Goal: Task Accomplishment & Management: Use online tool/utility

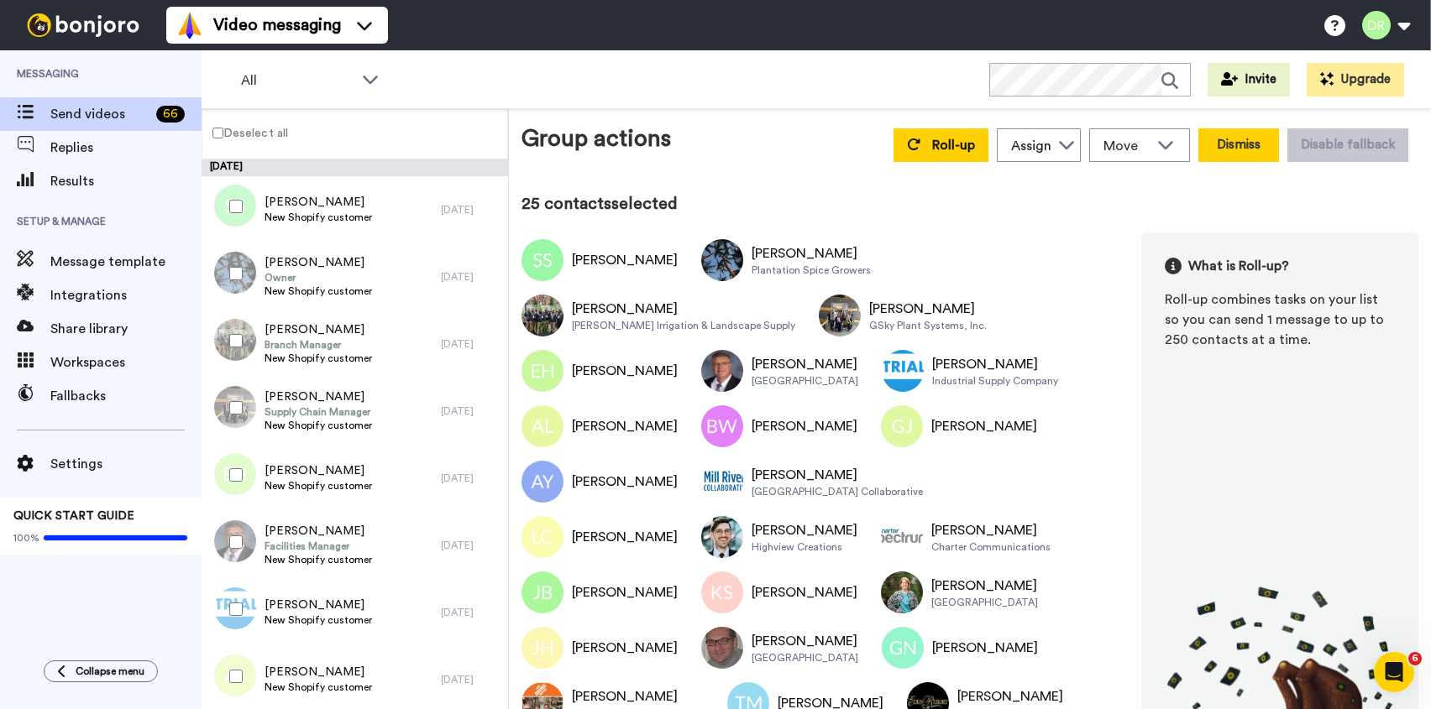
click at [1237, 150] on button "Dismiss" at bounding box center [1238, 145] width 81 height 34
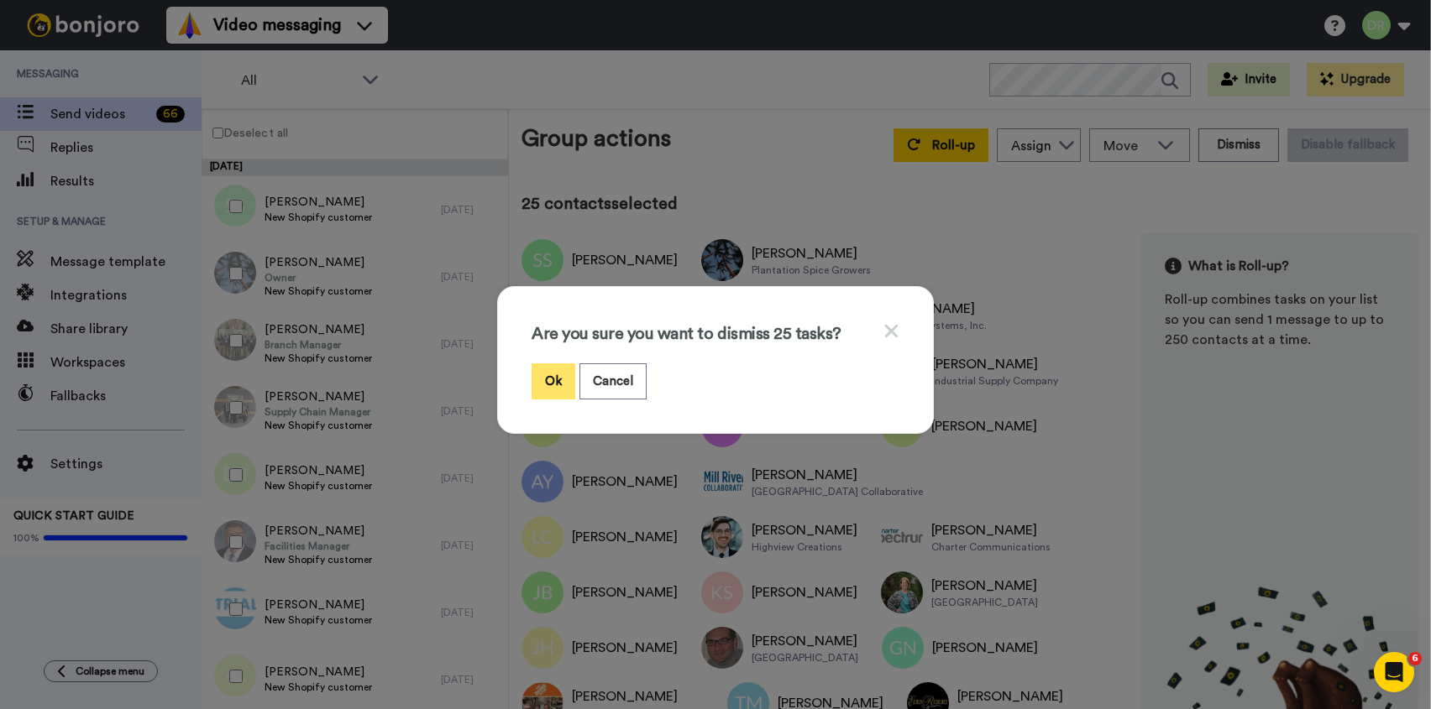
click at [563, 385] on button "Ok" at bounding box center [553, 382] width 44 height 36
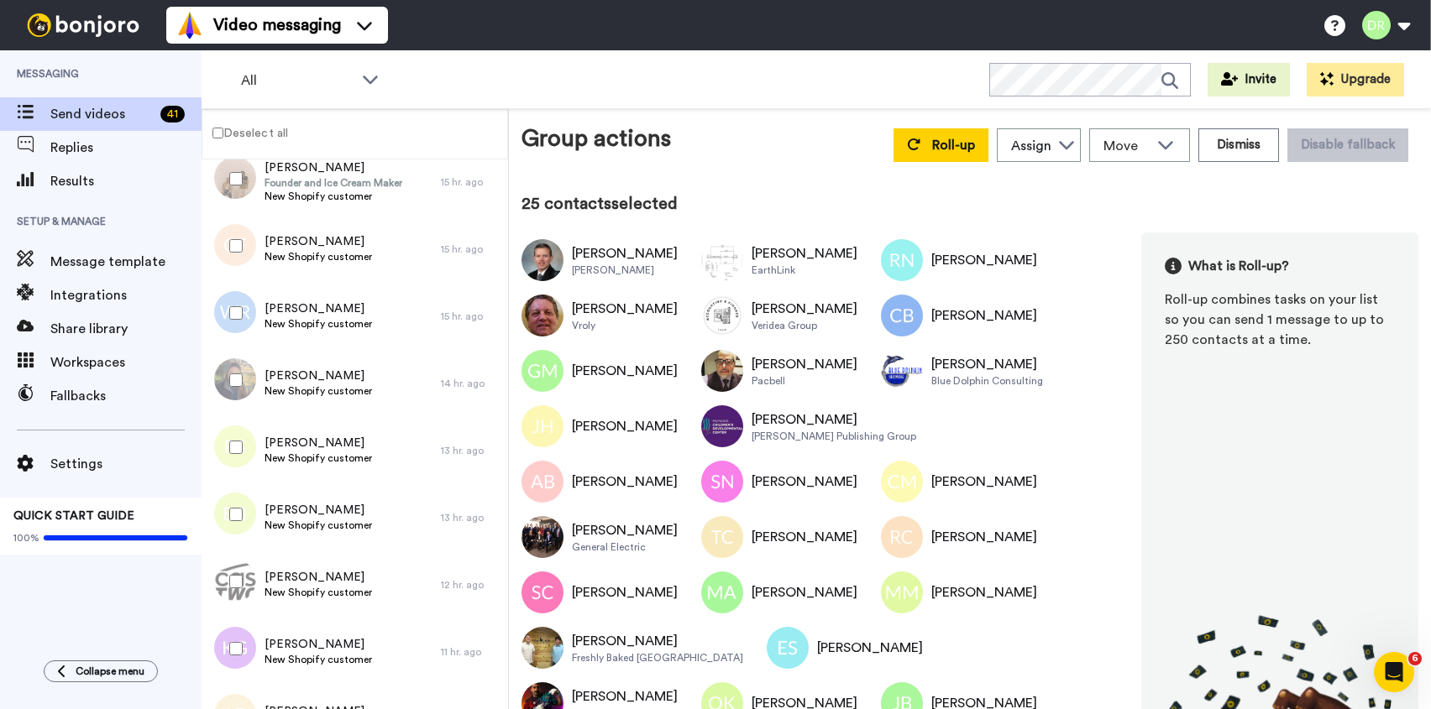
scroll to position [1571, 0]
click at [1231, 150] on button "Dismiss" at bounding box center [1238, 145] width 81 height 34
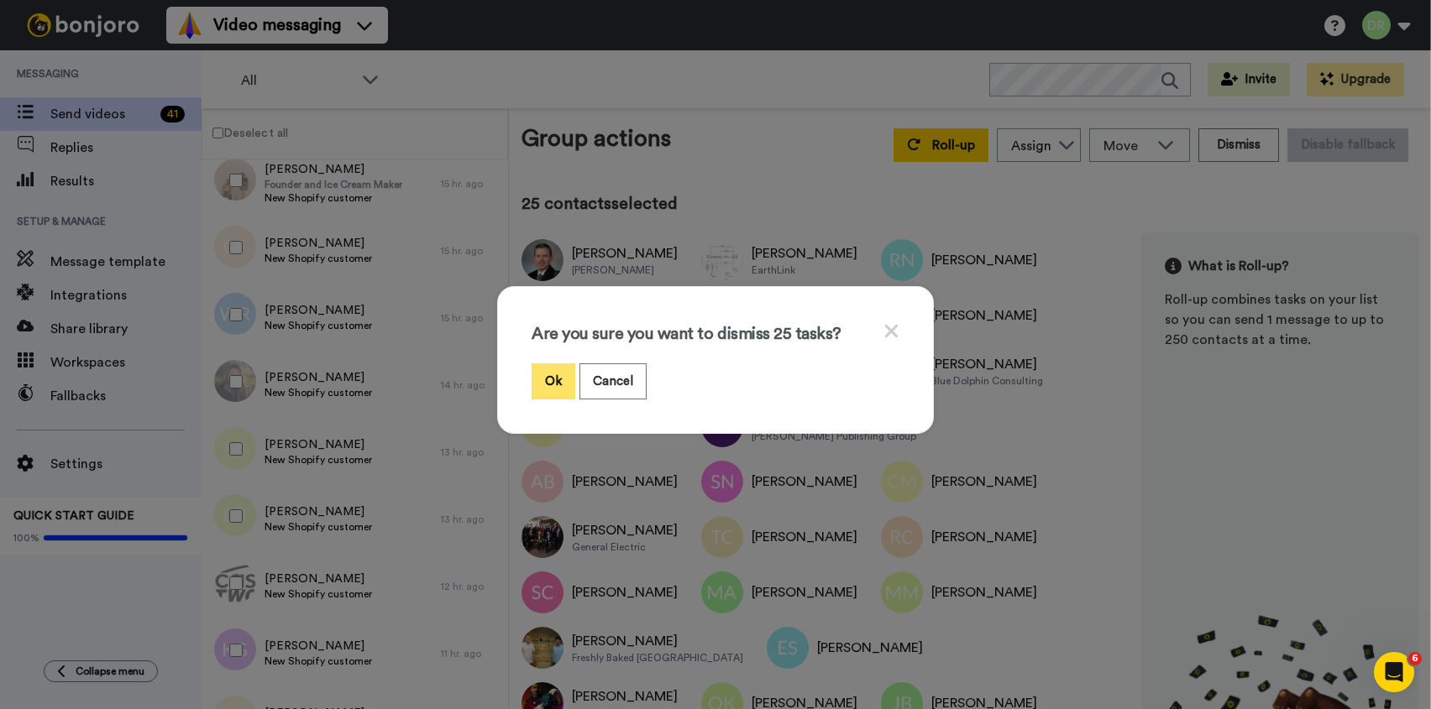
click at [559, 379] on button "Ok" at bounding box center [553, 382] width 44 height 36
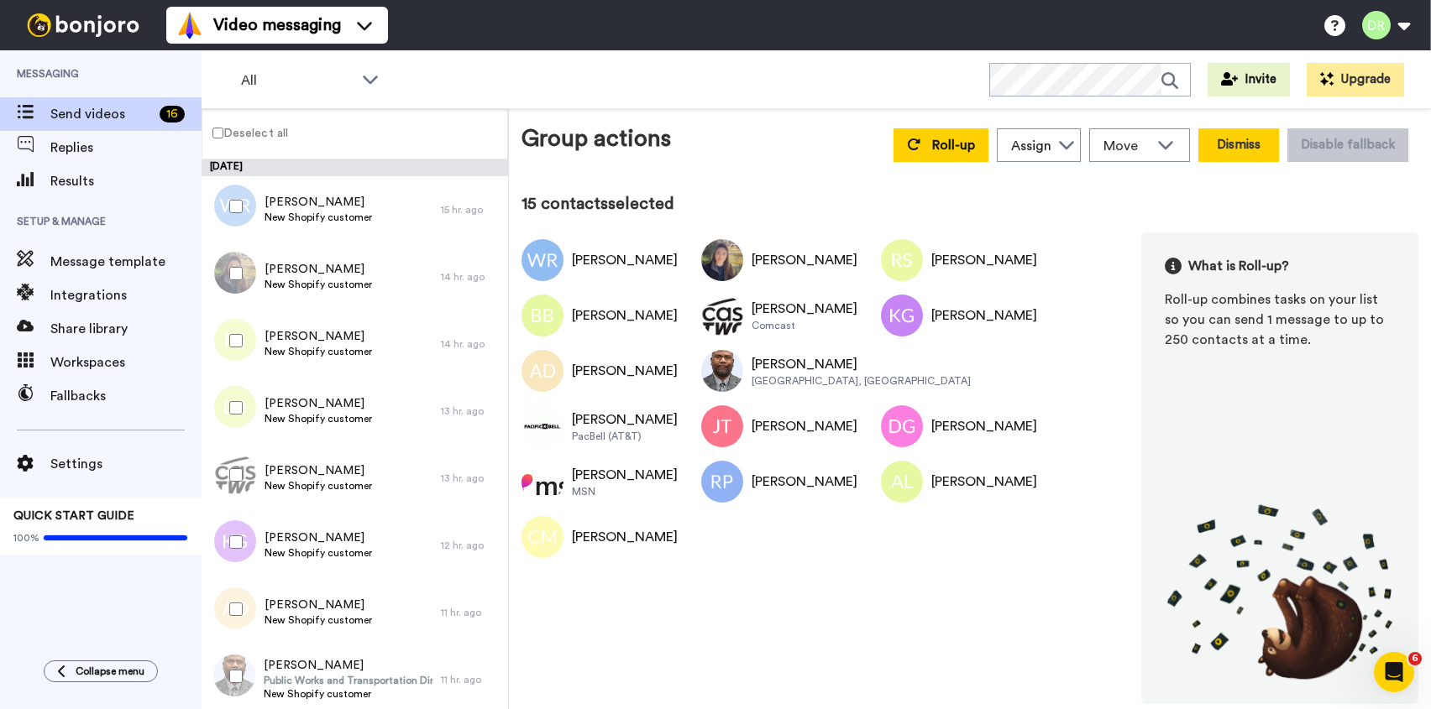
click at [1239, 137] on button "Dismiss" at bounding box center [1238, 145] width 81 height 34
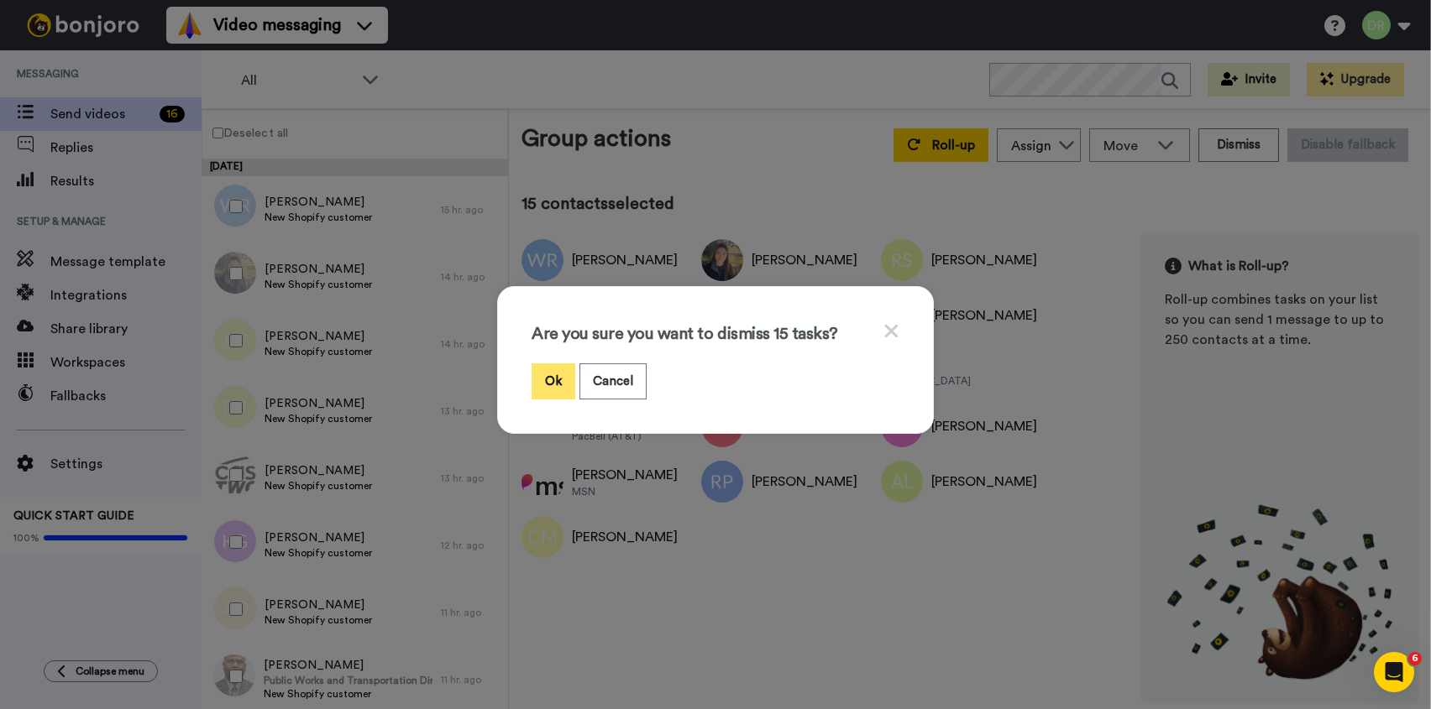
click at [559, 370] on button "Ok" at bounding box center [553, 382] width 44 height 36
